Goal: Information Seeking & Learning: Learn about a topic

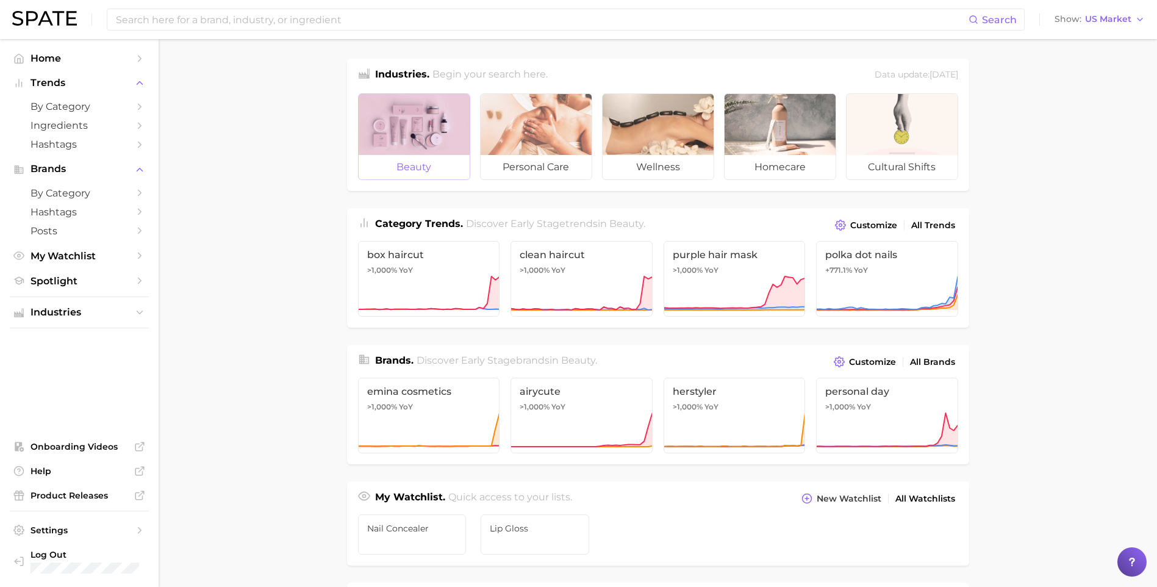
click at [417, 125] on div at bounding box center [414, 124] width 111 height 61
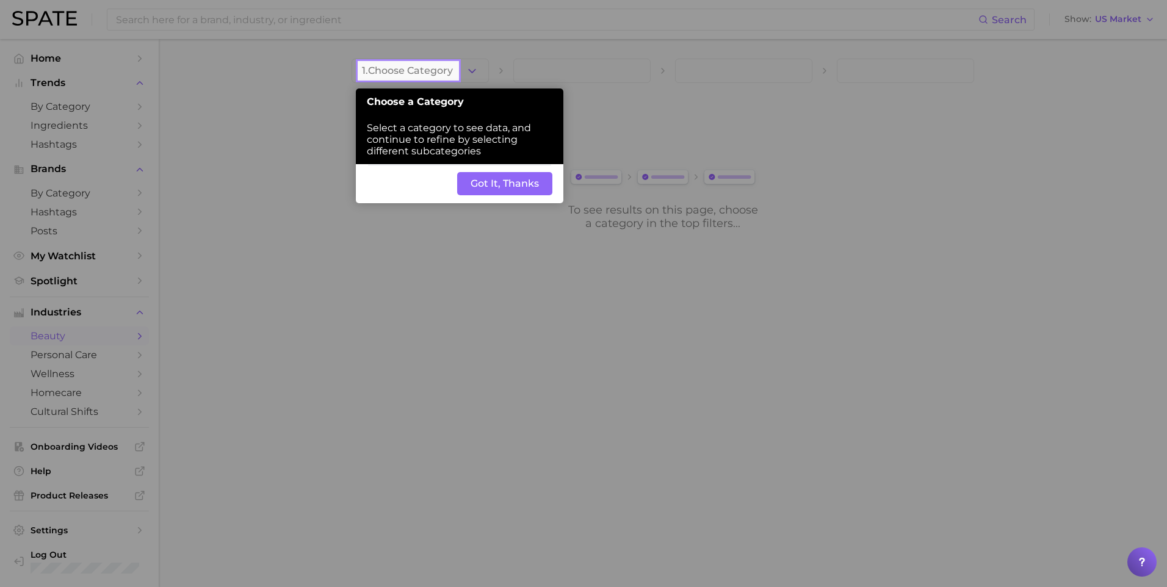
click at [481, 178] on button "Got It, Thanks" at bounding box center [504, 183] width 95 height 23
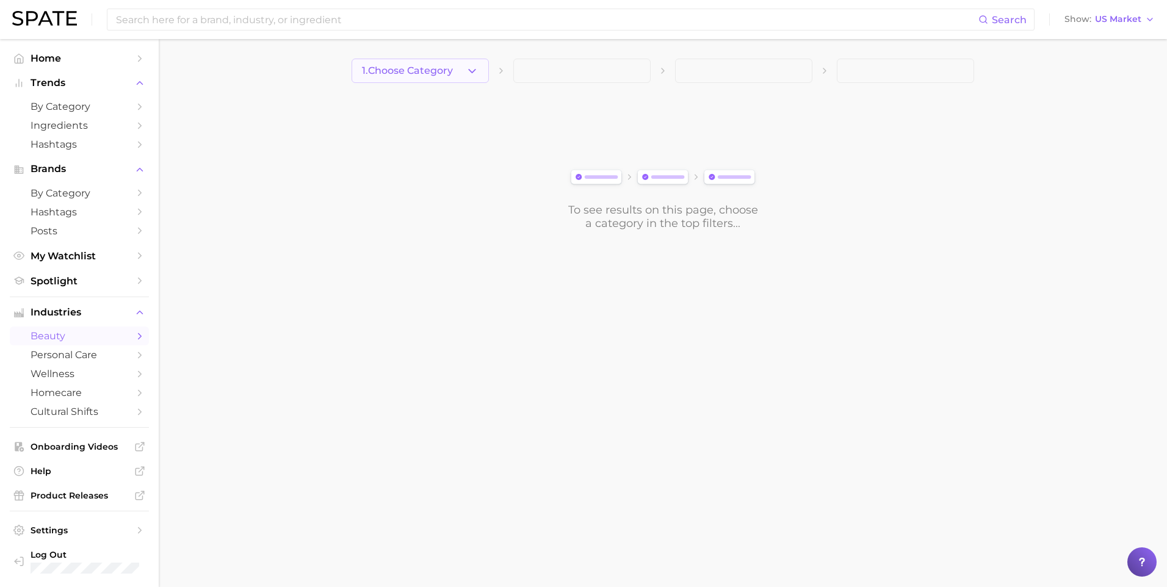
click at [433, 70] on span "1. Choose Category" at bounding box center [407, 70] width 91 height 11
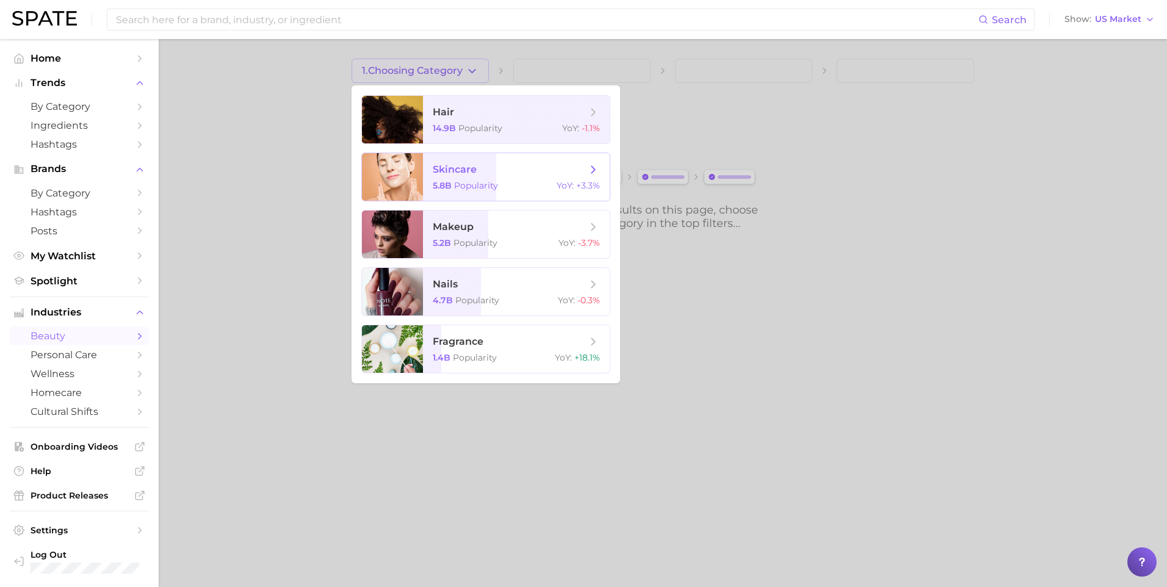
click at [501, 181] on div "5.8b Popularity YoY : +3.3%" at bounding box center [516, 185] width 167 height 11
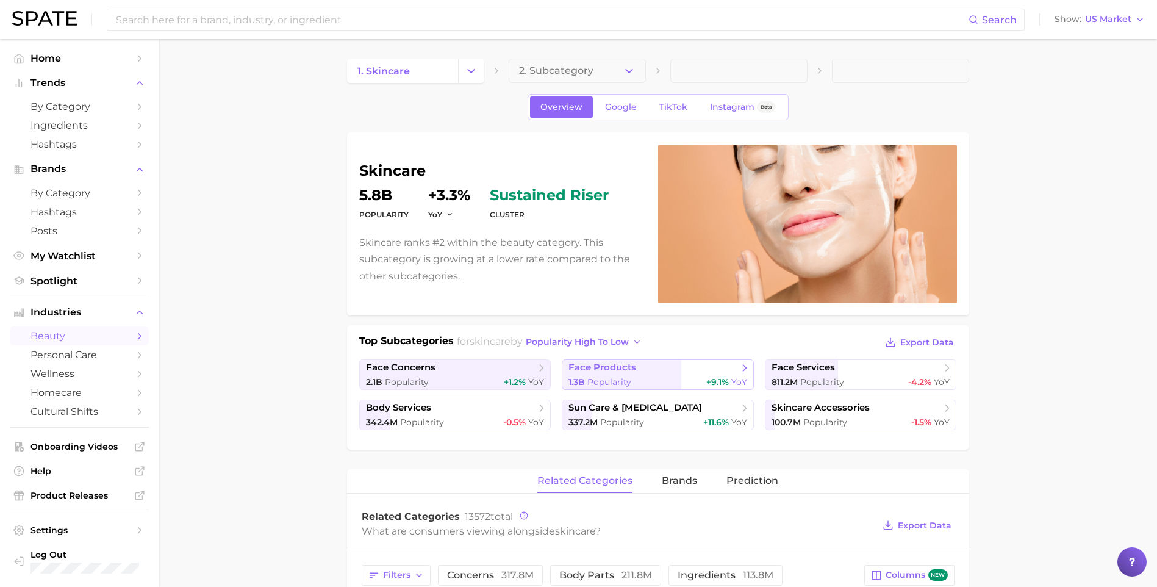
click at [640, 375] on link "face products 1.3b Popularity +9.1% YoY" at bounding box center [658, 374] width 192 height 31
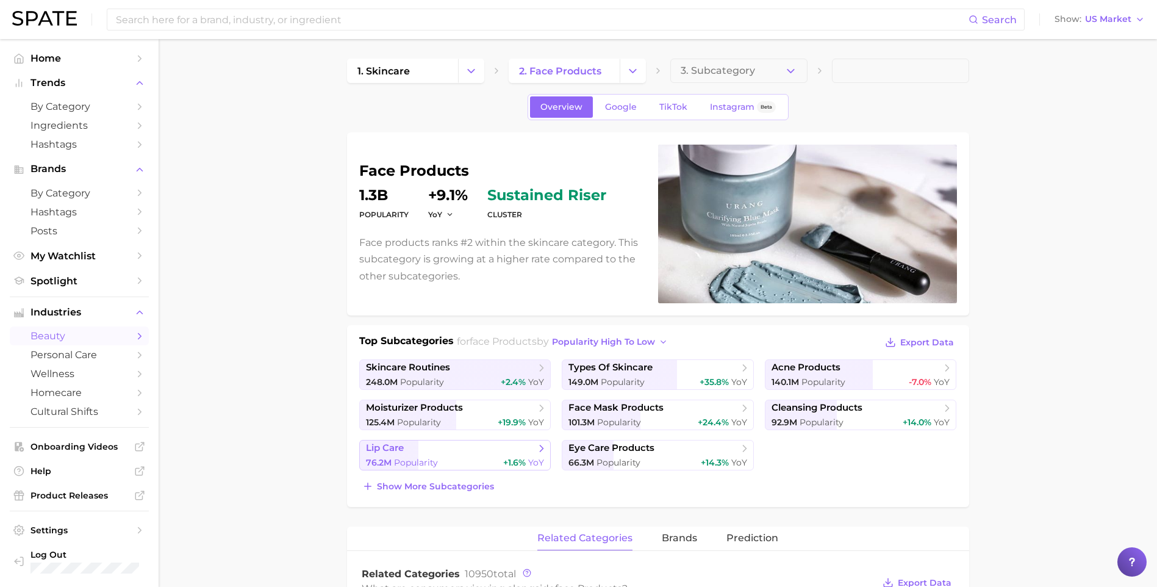
click at [447, 459] on div "76.2m Popularity +1.6% YoY" at bounding box center [455, 463] width 179 height 12
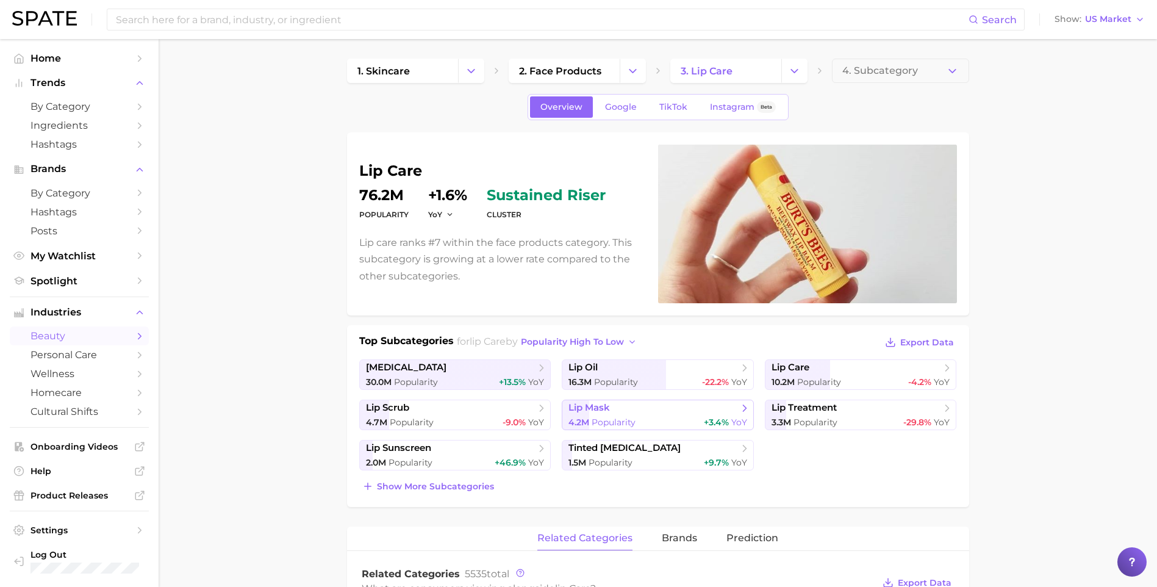
click at [619, 425] on span "Popularity" at bounding box center [614, 422] width 44 height 11
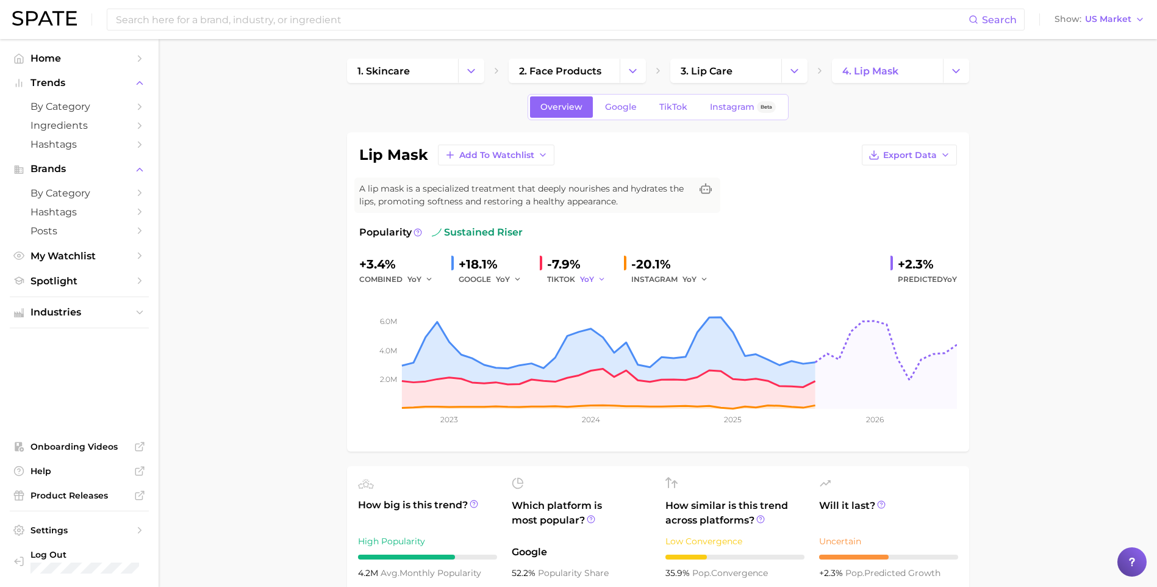
click at [600, 281] on icon "button" at bounding box center [602, 279] width 9 height 9
